Goal: Information Seeking & Learning: Learn about a topic

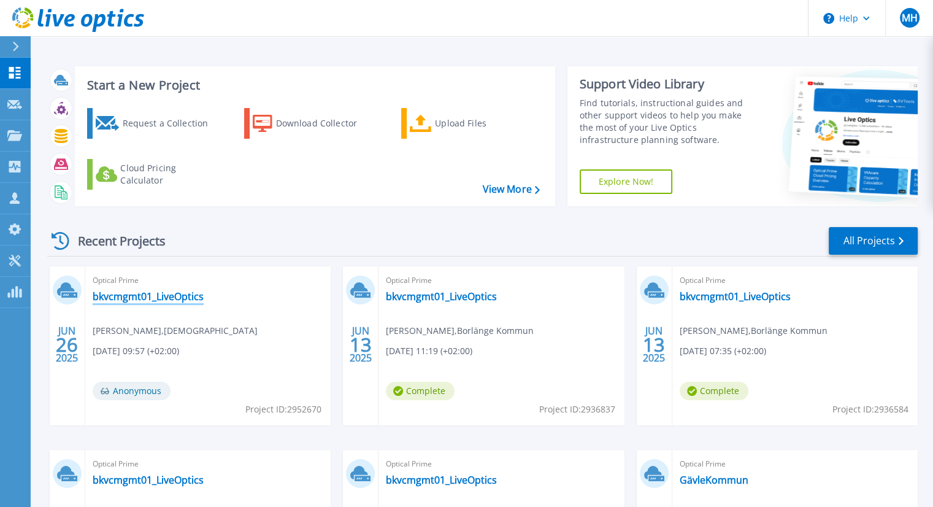
click at [164, 295] on link "bkvcmgmt01_LiveOptics" at bounding box center [148, 296] width 111 height 12
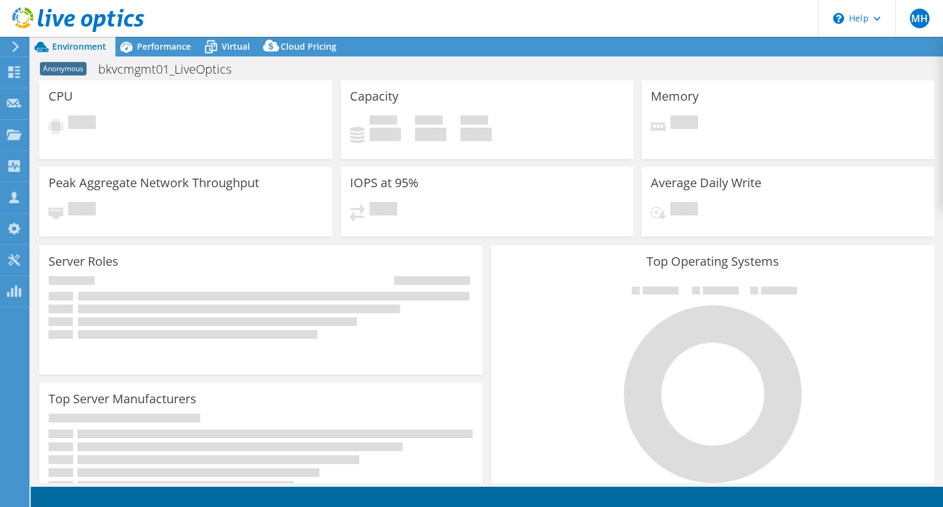
select select "USD"
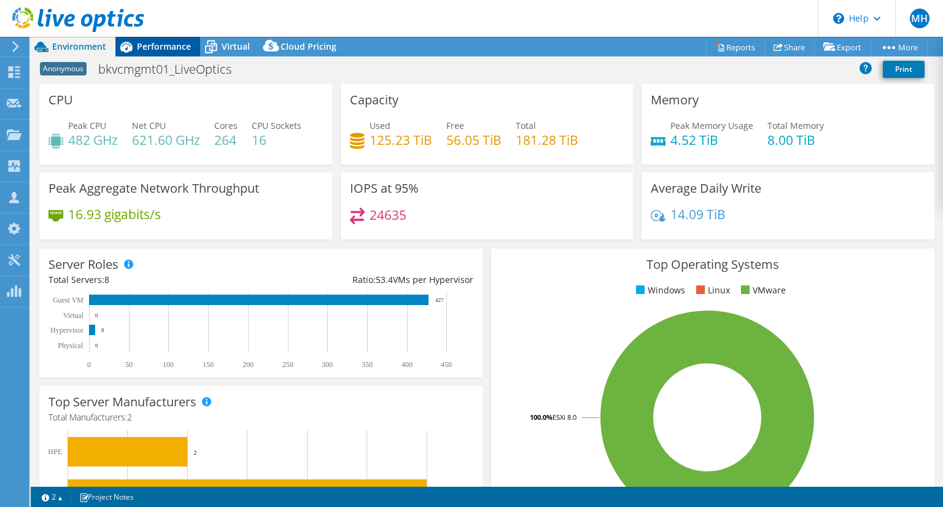
click at [159, 37] on div "Performance" at bounding box center [157, 47] width 85 height 20
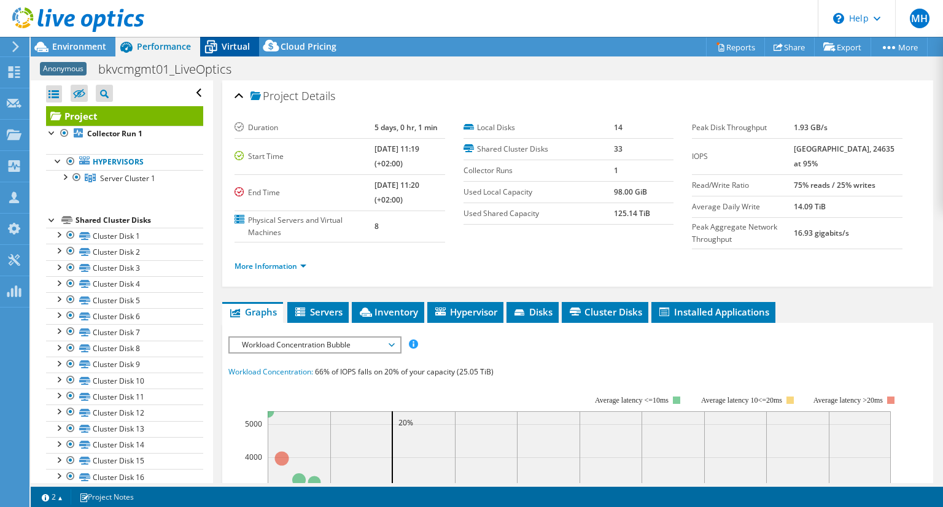
click at [245, 42] on span "Virtual" at bounding box center [236, 47] width 28 height 12
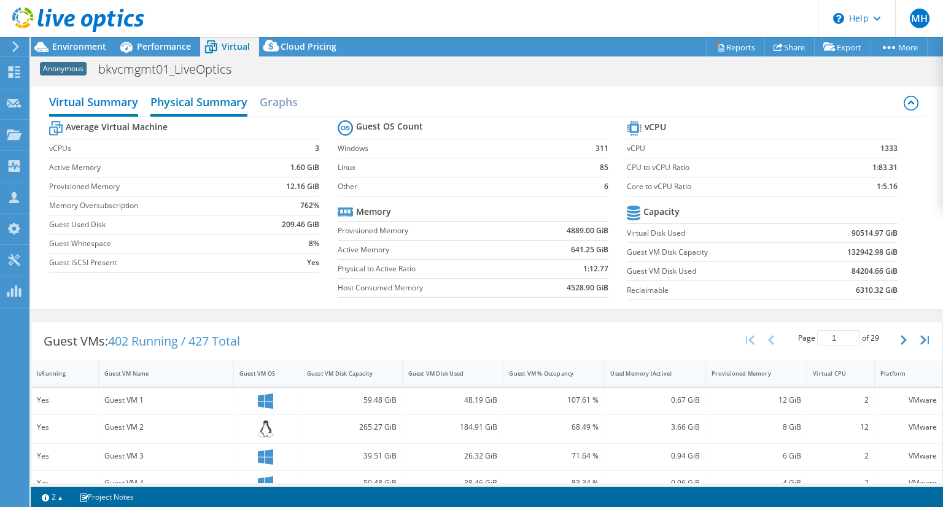
click at [215, 101] on h2 "Physical Summary" at bounding box center [198, 103] width 97 height 27
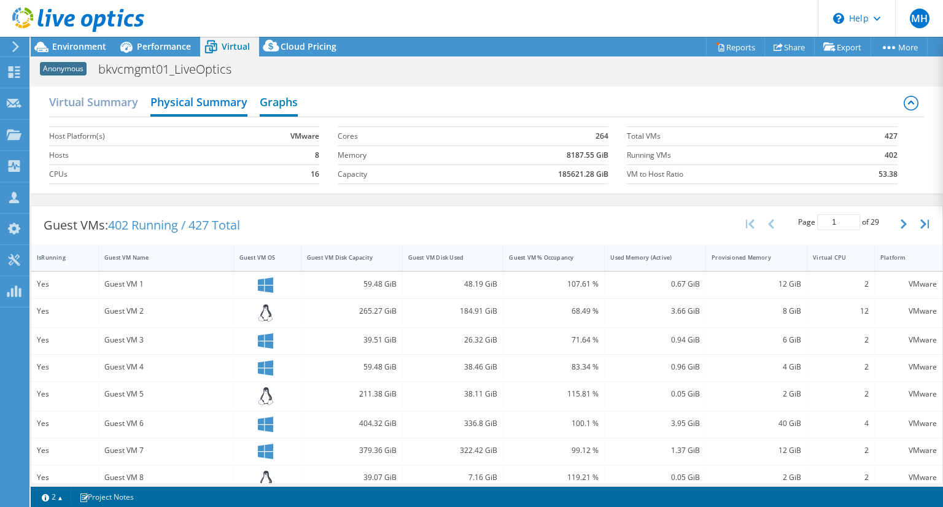
click at [276, 99] on h2 "Graphs" at bounding box center [279, 103] width 38 height 27
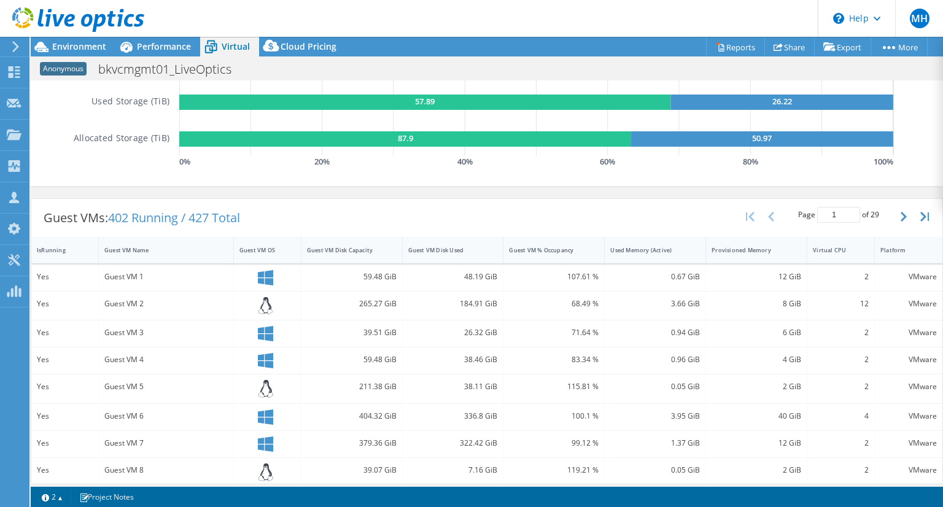
scroll to position [215, 0]
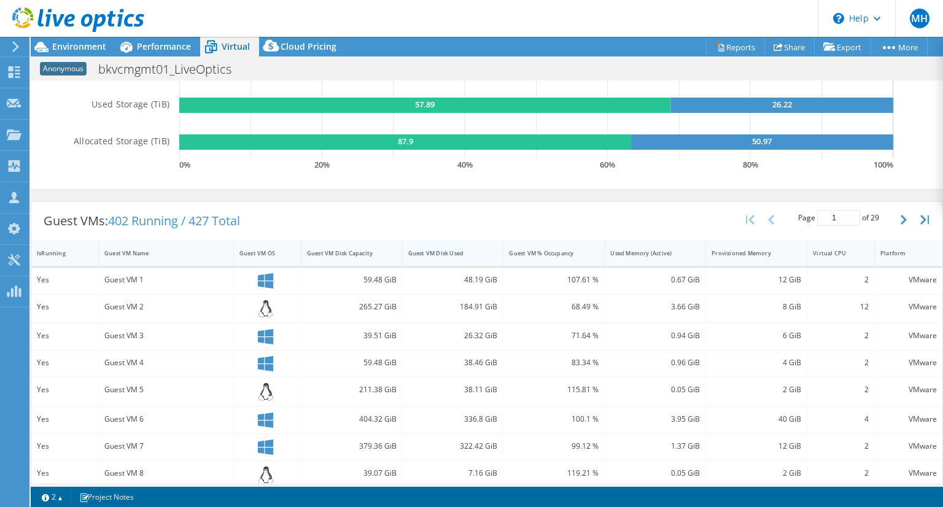
click at [449, 249] on div "Guest VM Disk Used" at bounding box center [445, 253] width 75 height 8
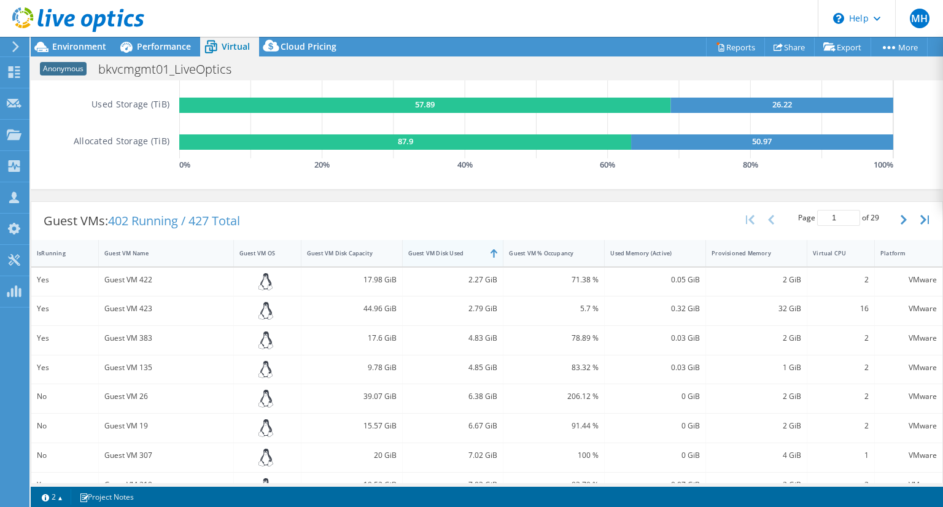
click at [449, 249] on div "Guest VM Disk Used" at bounding box center [445, 253] width 75 height 8
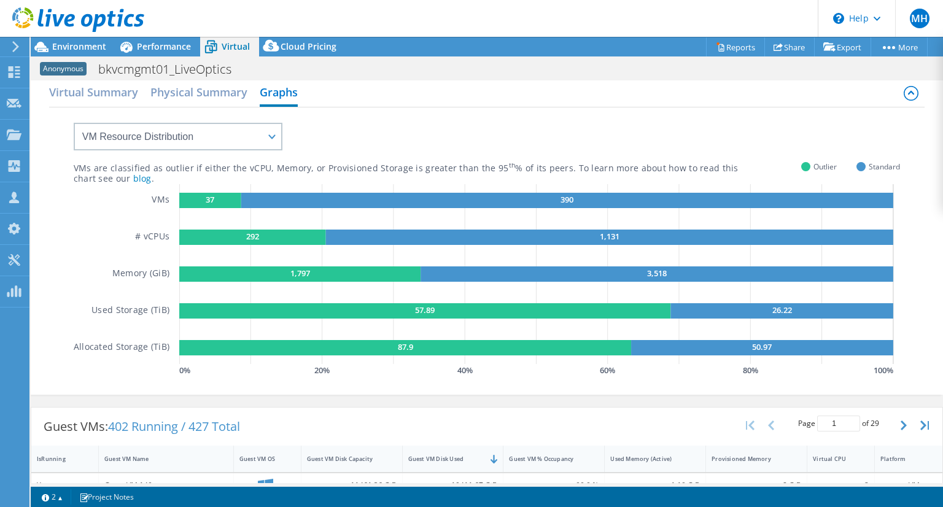
scroll to position [0, 0]
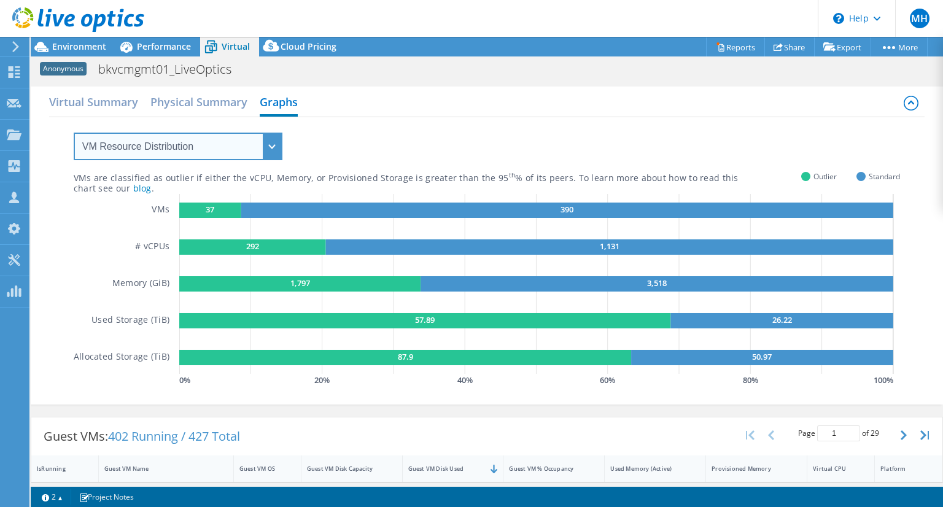
click at [228, 137] on select "VM Resource Distribution Provisioning Contrast Over Provisioning" at bounding box center [178, 147] width 209 height 28
select select "Over Provisioning"
click at [74, 133] on select "VM Resource Distribution Provisioning Contrast Over Provisioning" at bounding box center [178, 147] width 209 height 28
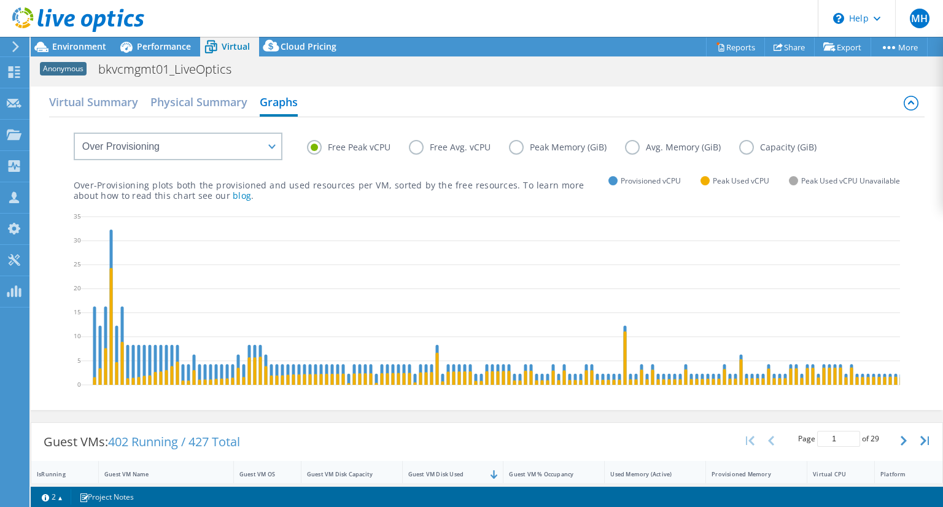
click at [440, 152] on label "Free Avg. vCPU" at bounding box center [459, 147] width 100 height 15
click at [0, 0] on input "Free Avg. vCPU" at bounding box center [0, 0] width 0 height 0
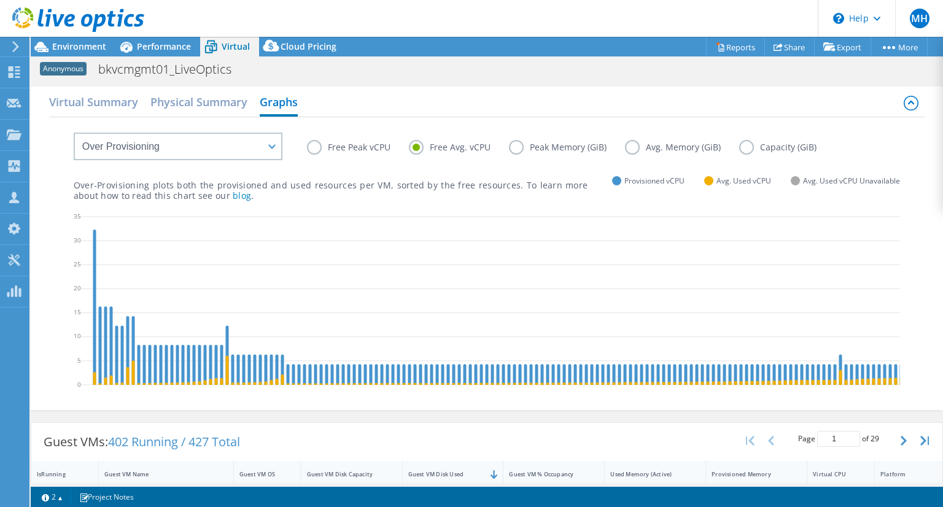
click at [349, 143] on label "Free Peak vCPU" at bounding box center [358, 147] width 102 height 15
click at [0, 0] on input "Free Peak vCPU" at bounding box center [0, 0] width 0 height 0
